Goal: Transaction & Acquisition: Subscribe to service/newsletter

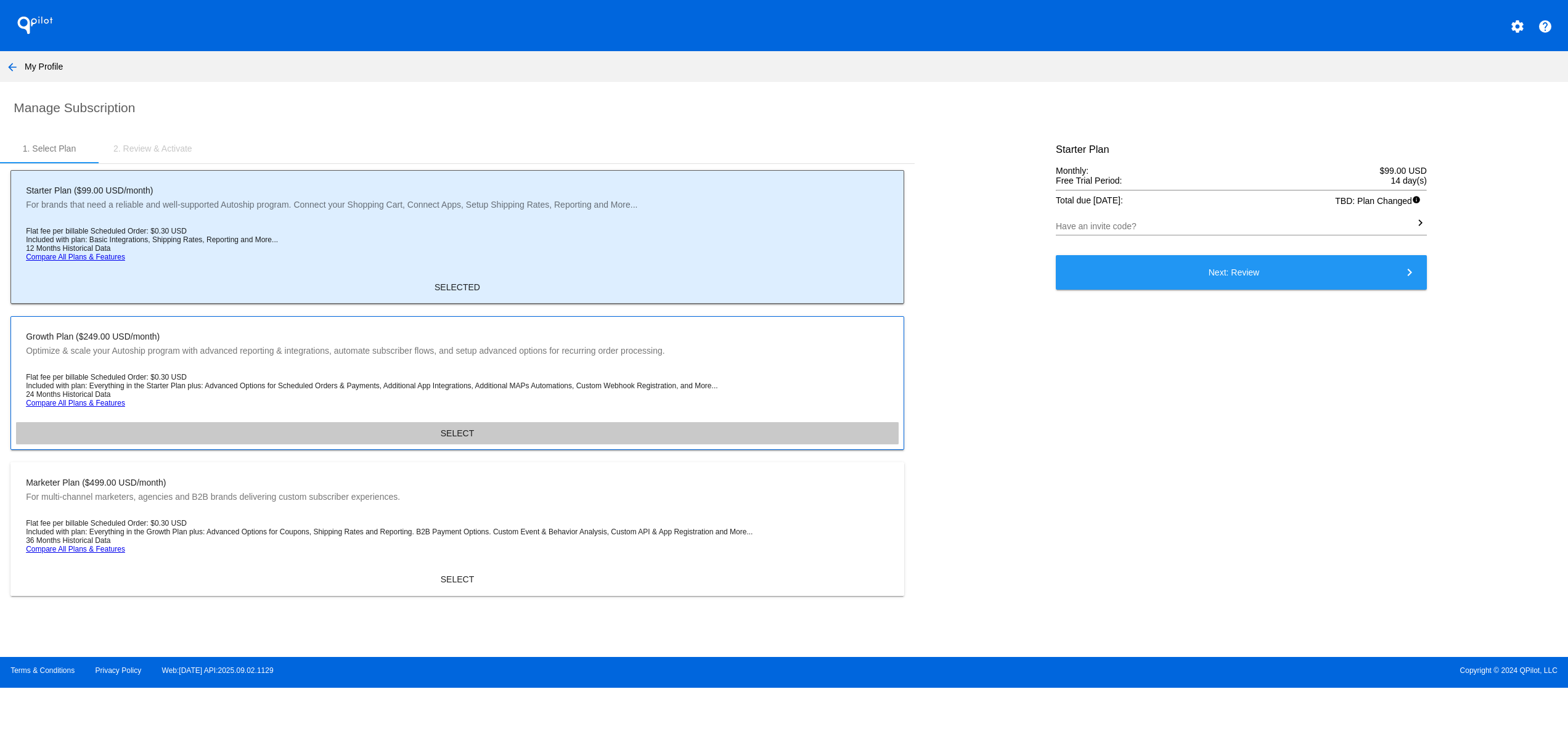
click at [461, 431] on button "SELECT" at bounding box center [457, 433] width 883 height 22
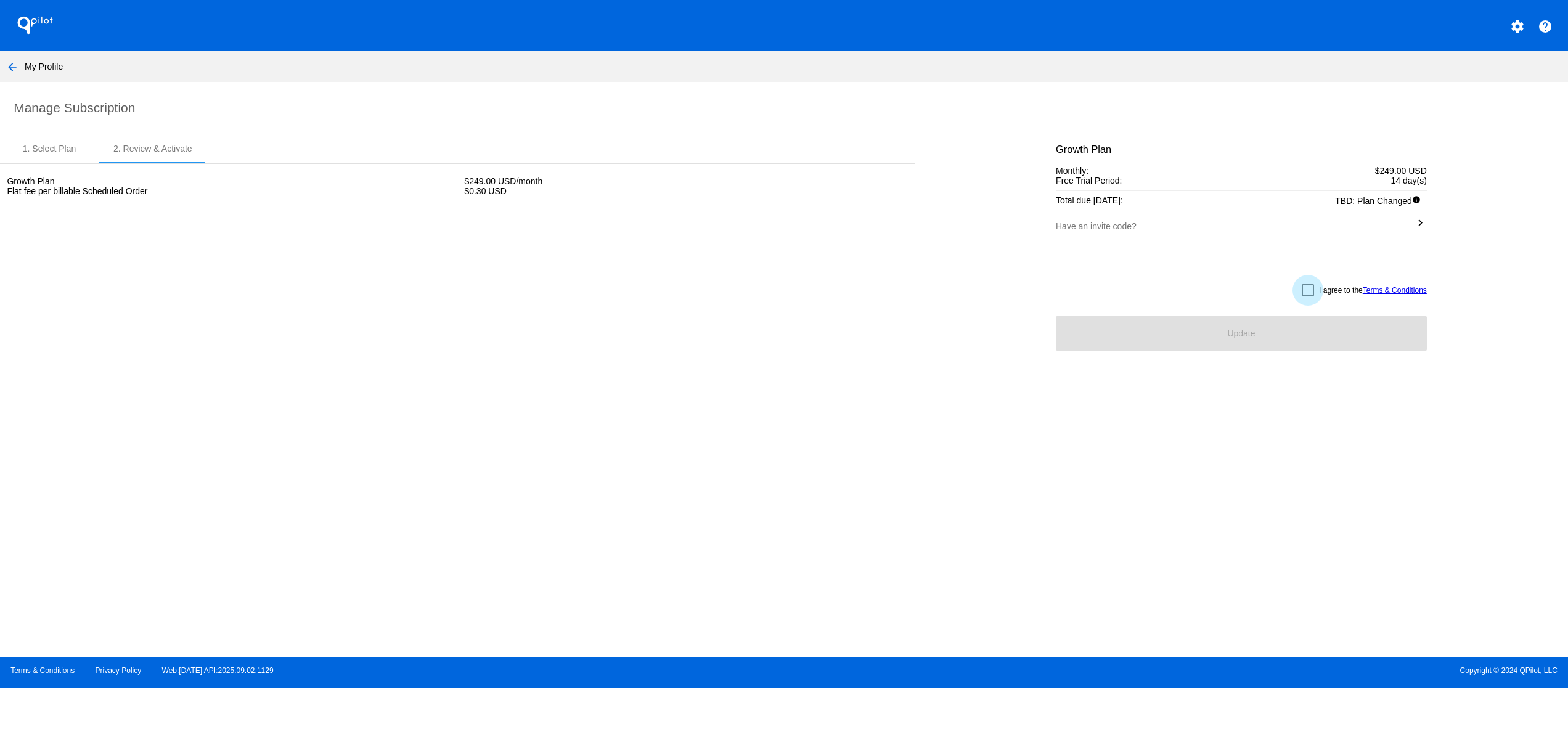
click at [1310, 289] on div at bounding box center [1308, 290] width 12 height 12
click at [1308, 296] on input "I agree to the Terms & Conditions" at bounding box center [1307, 296] width 1 height 1
checkbox input "true"
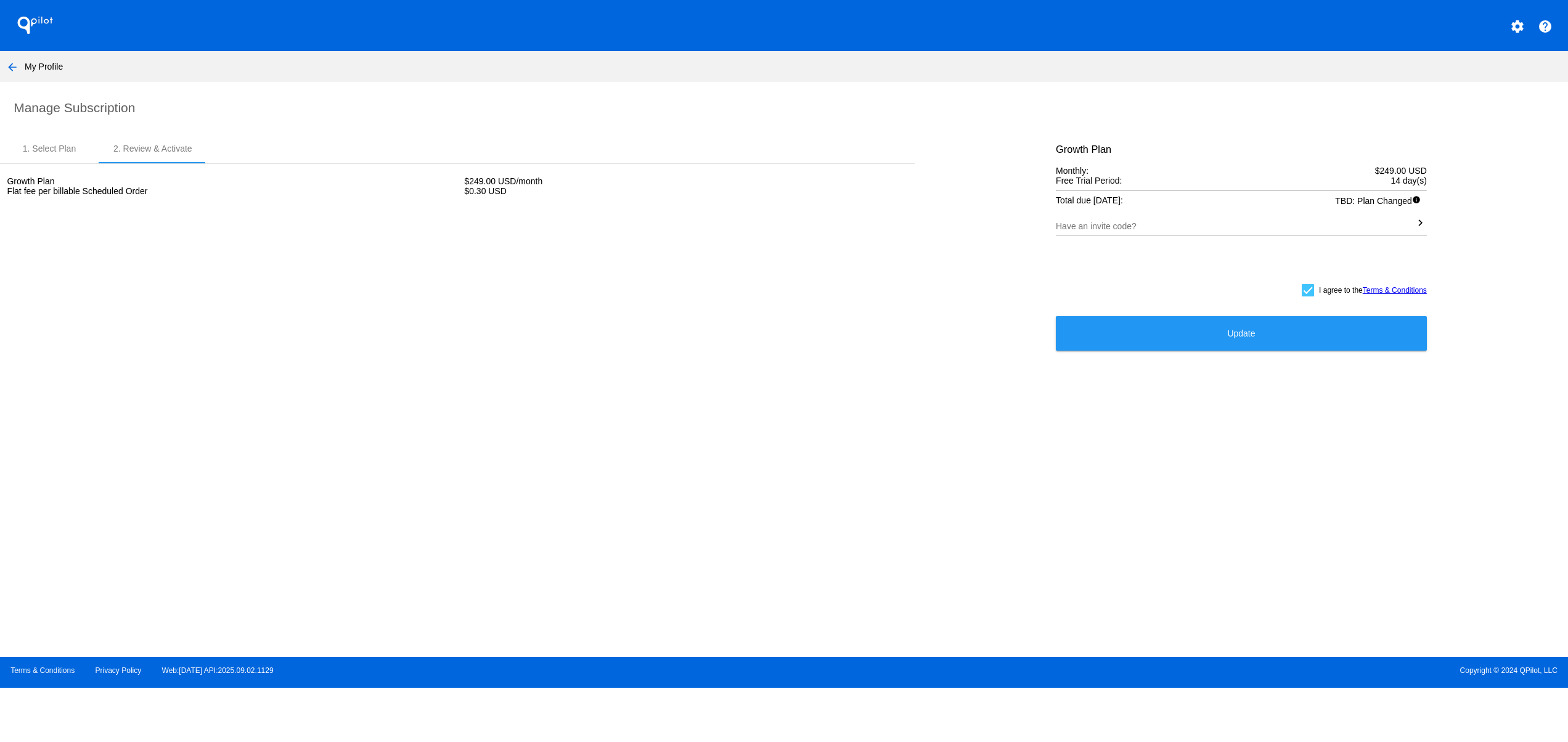
click at [1219, 350] on button "Update" at bounding box center [1241, 333] width 371 height 34
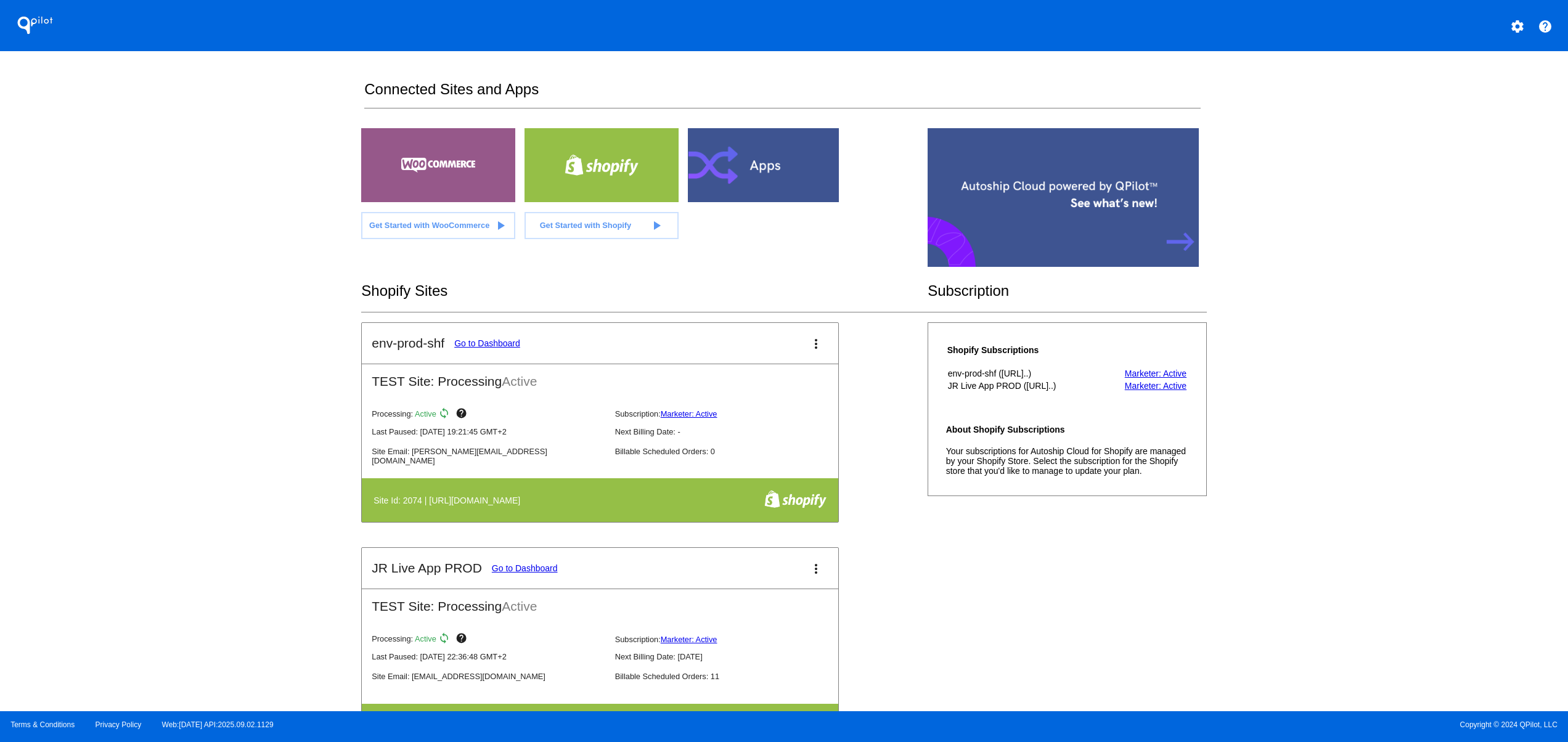
scroll to position [493, 0]
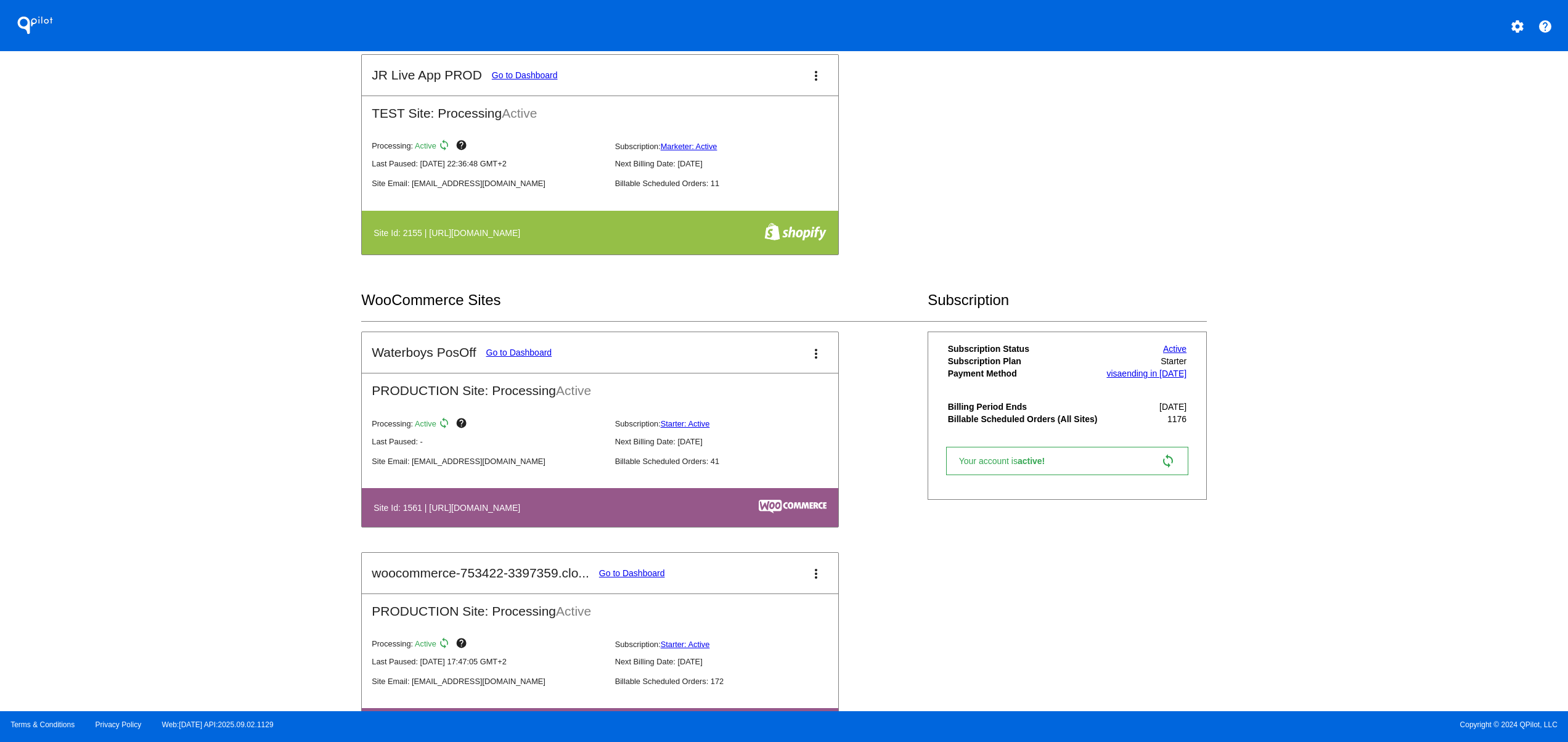
click at [262, 273] on div "QPilot settings help Connected Sites and Apps Get Started with WooCommerce play…" at bounding box center [784, 355] width 1568 height 711
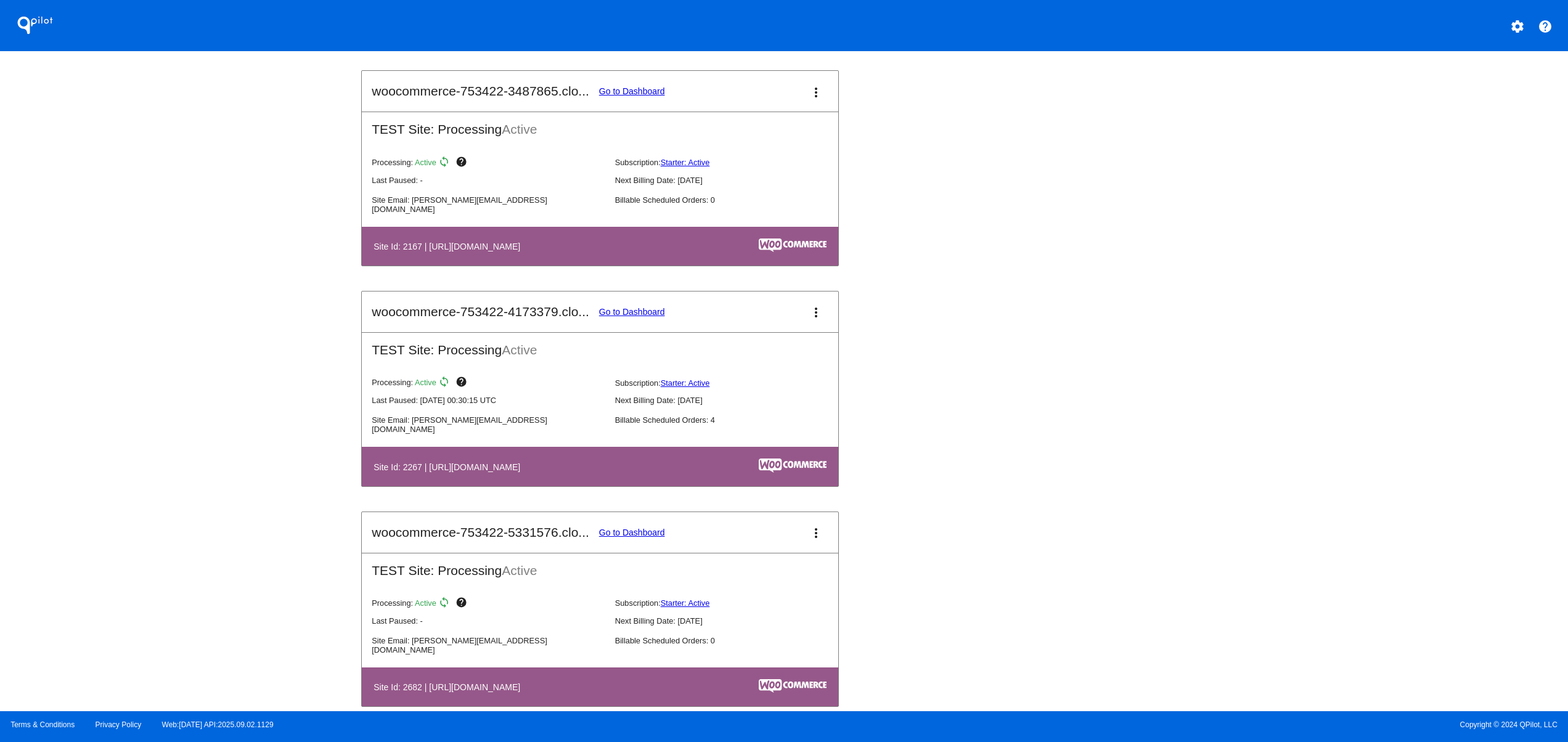
scroll to position [1891, 0]
